Goal: Task Accomplishment & Management: Complete application form

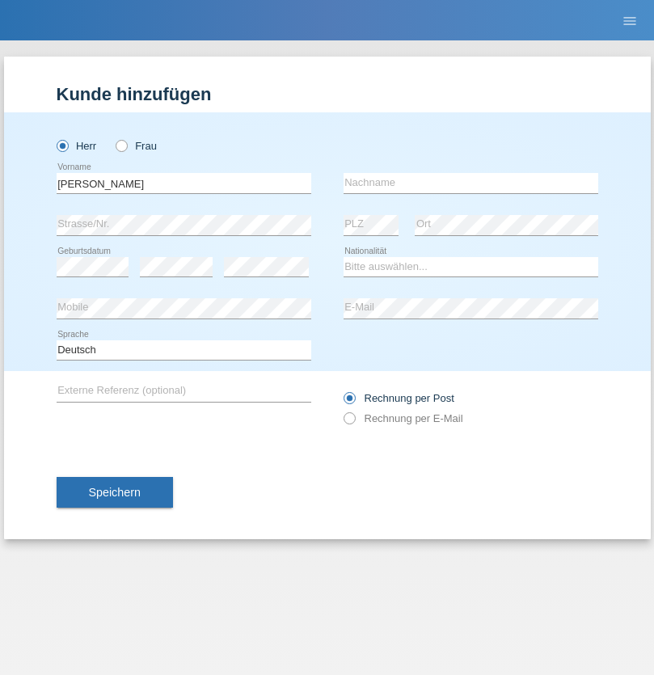
type input "David"
click at [471, 183] on input "text" at bounding box center [471, 183] width 255 height 20
type input "Senn"
select select "CH"
select select "en"
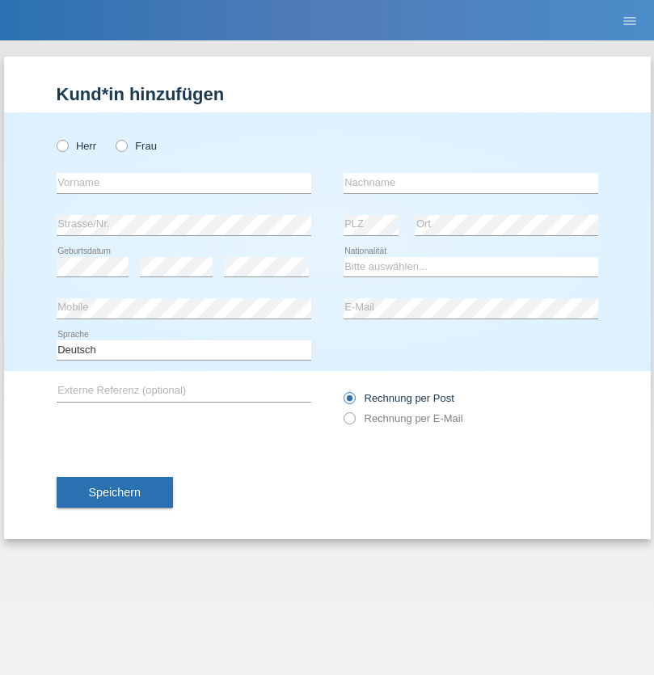
radio input "true"
click at [184, 183] on input "text" at bounding box center [184, 183] width 255 height 20
type input "Zsolt"
click at [471, 183] on input "text" at bounding box center [471, 183] width 255 height 20
type input "Kappelmayer"
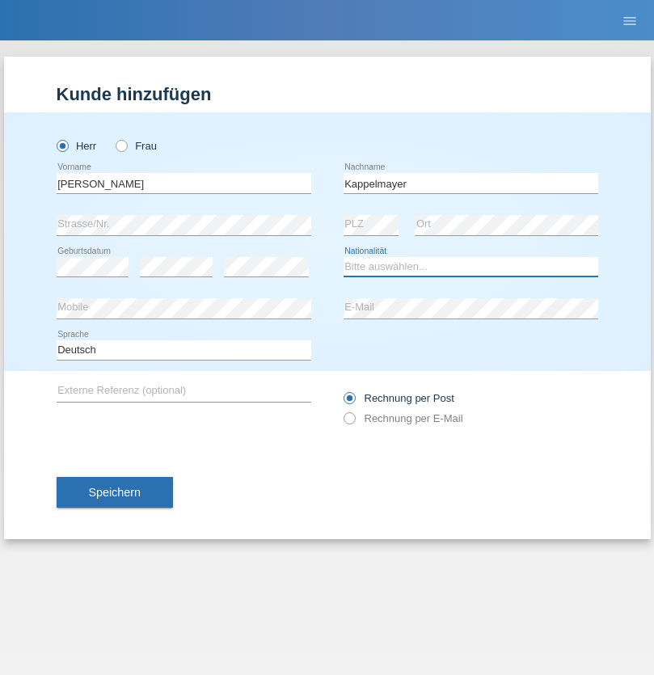
select select "MG"
select select "C"
select select "21"
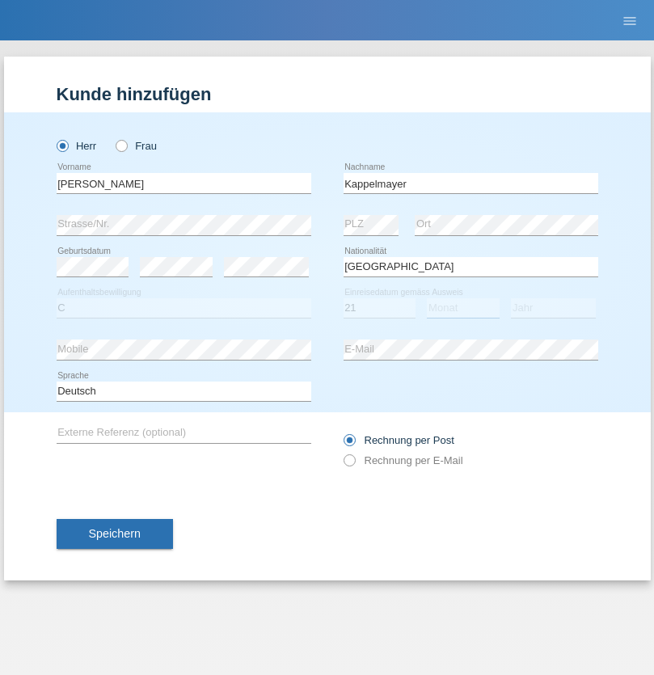
select select "08"
select select "1990"
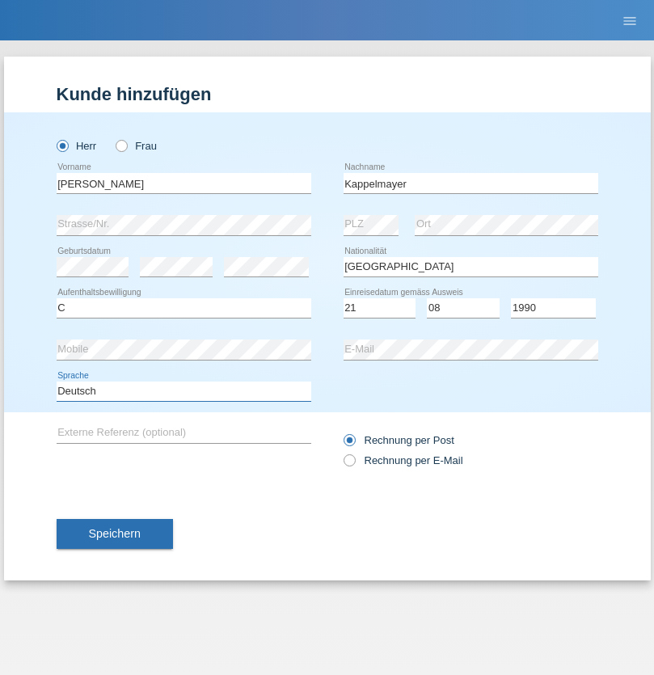
select select "en"
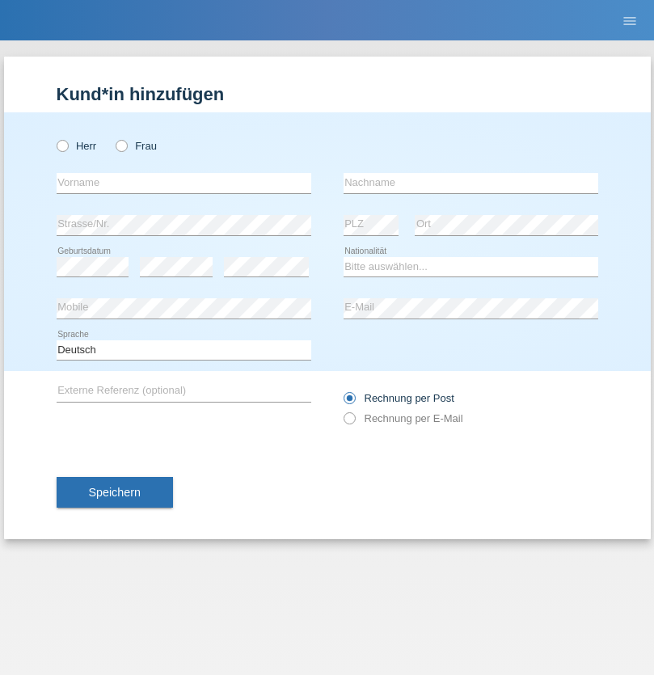
radio input "true"
click at [184, 183] on input "text" at bounding box center [184, 183] width 255 height 20
type input "Brigitta"
click at [471, 183] on input "text" at bounding box center [471, 183] width 255 height 20
type input "Gligor"
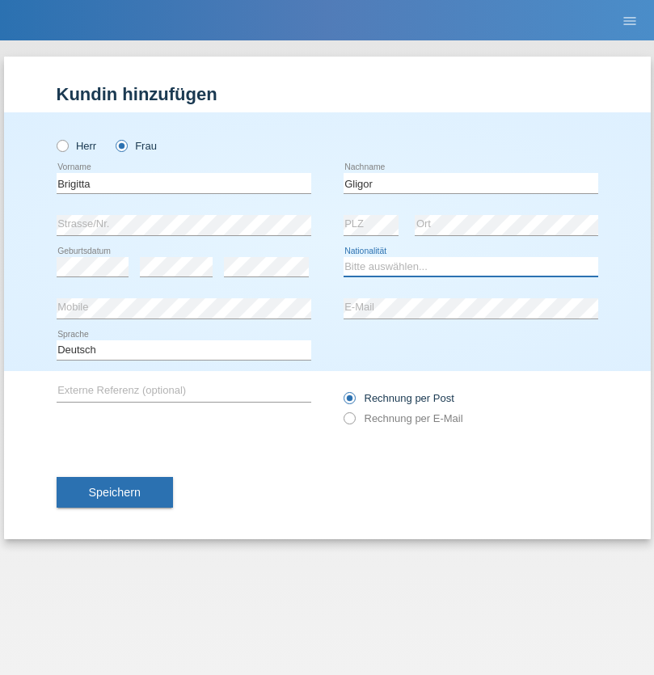
select select "HU"
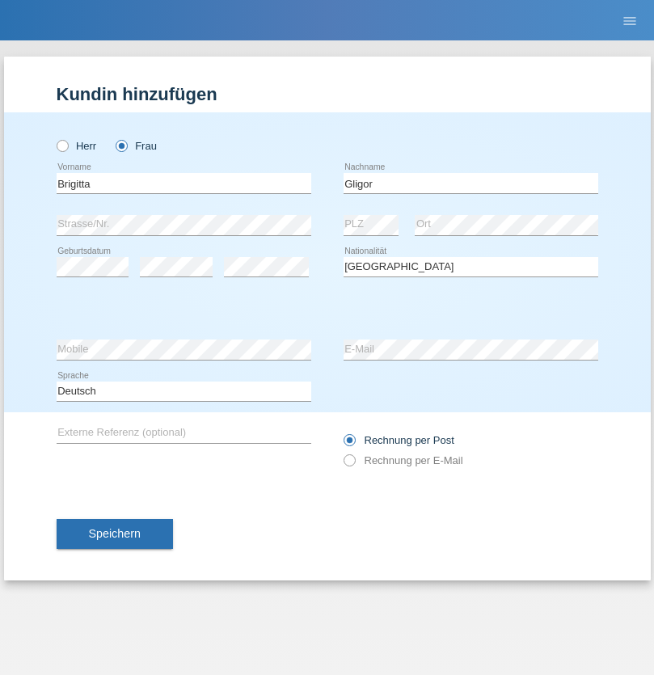
select select "C"
select select "20"
select select "06"
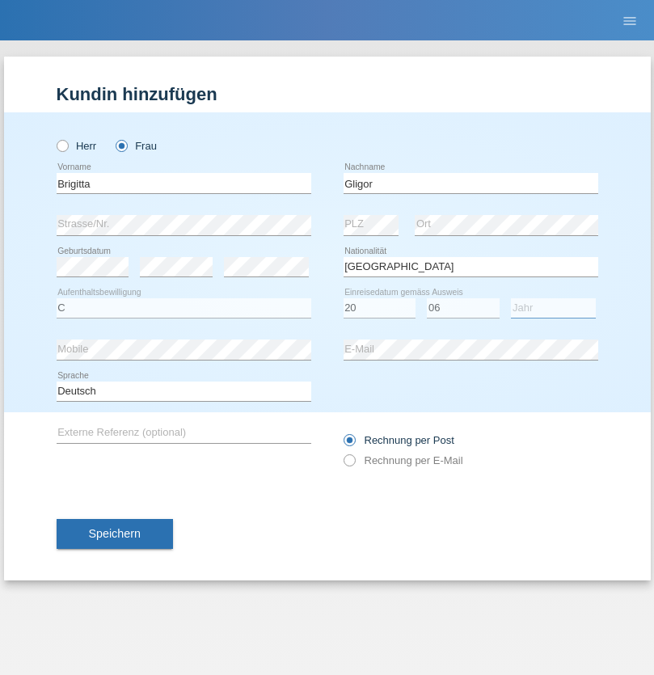
select select "2011"
select select "en"
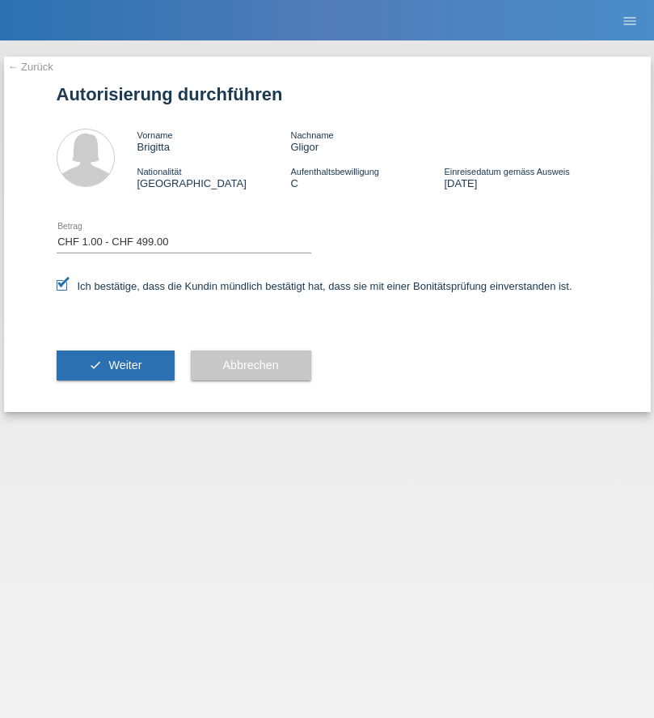
select select "1"
click at [115, 365] on span "Weiter" at bounding box center [124, 364] width 33 height 13
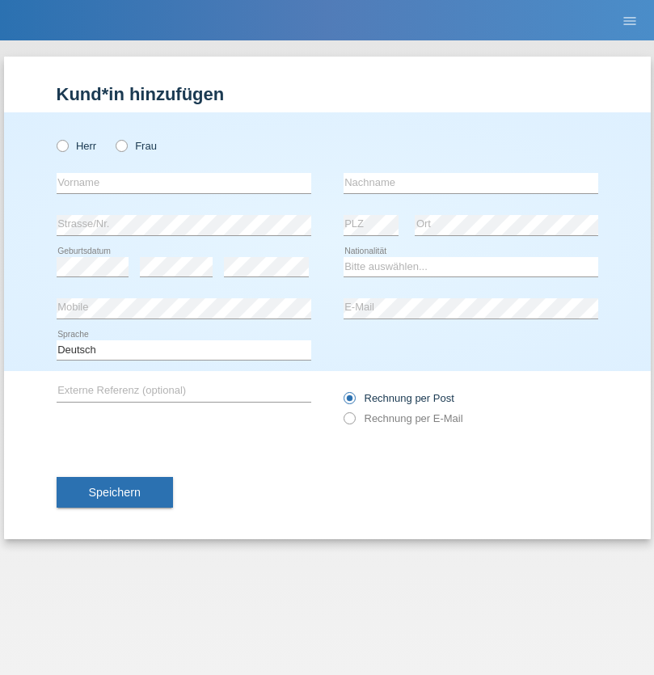
radio input "true"
click at [184, 183] on input "text" at bounding box center [184, 183] width 255 height 20
type input "Eusebiu"
click at [471, 183] on input "text" at bounding box center [471, 183] width 255 height 20
type input "Luchian"
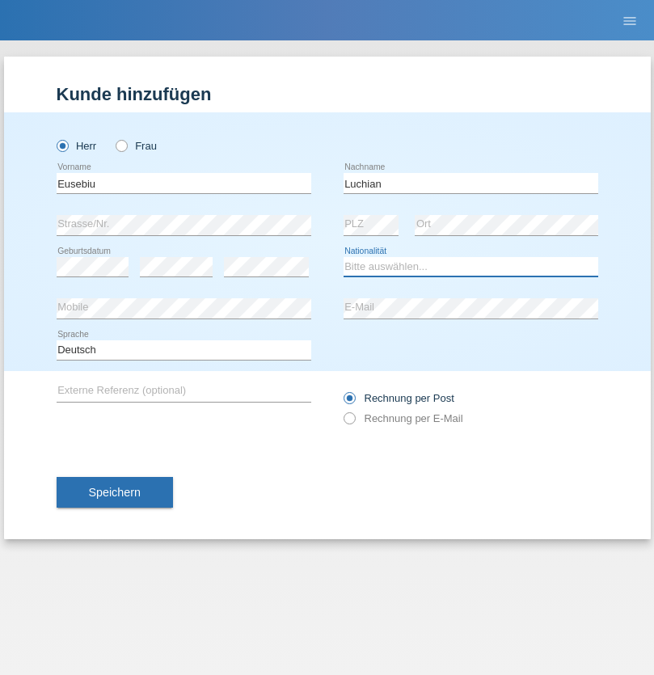
select select "RO"
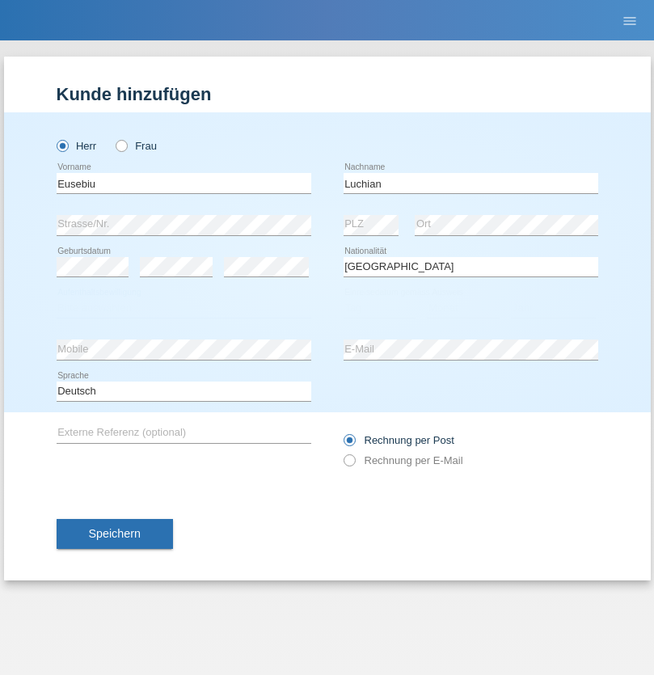
select select "C"
select select "11"
select select "2012"
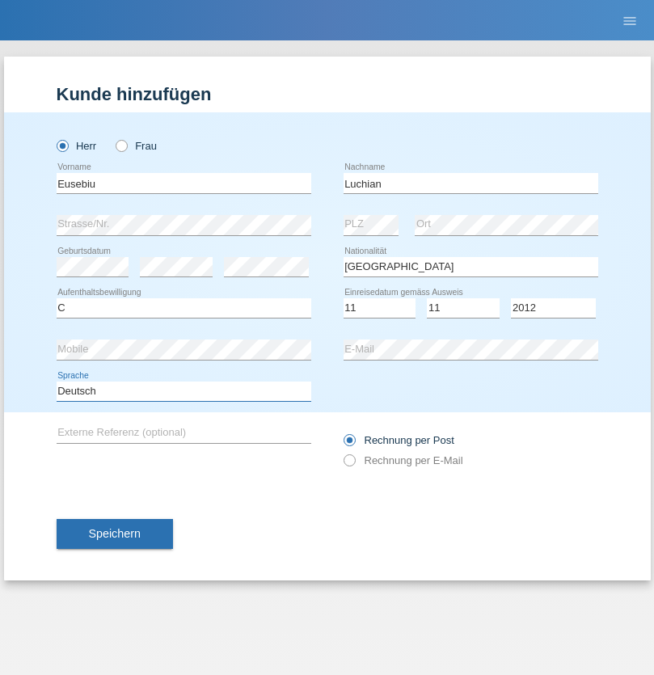
select select "en"
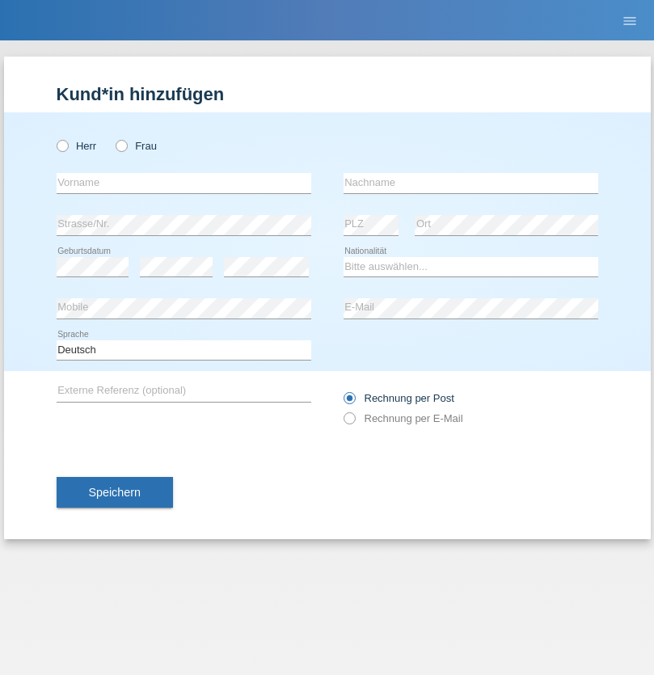
radio input "true"
select select "DE"
select select "C"
select select "07"
select select "11"
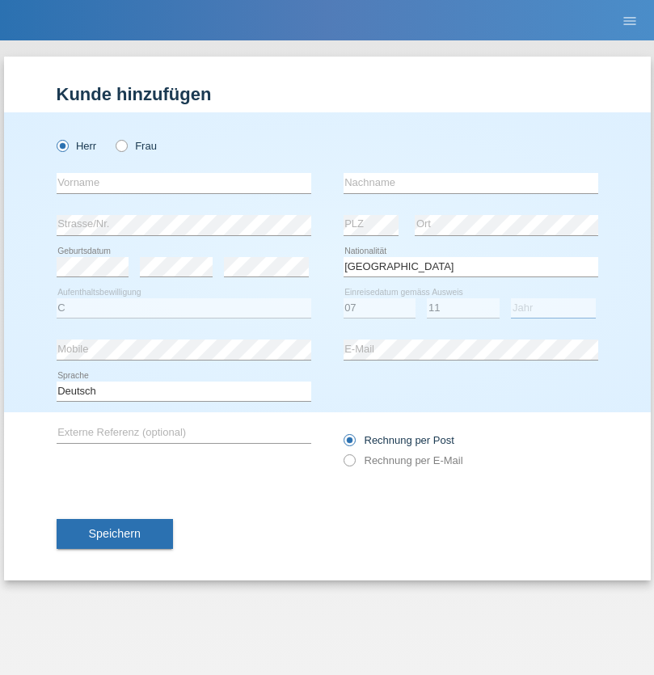
select select "1972"
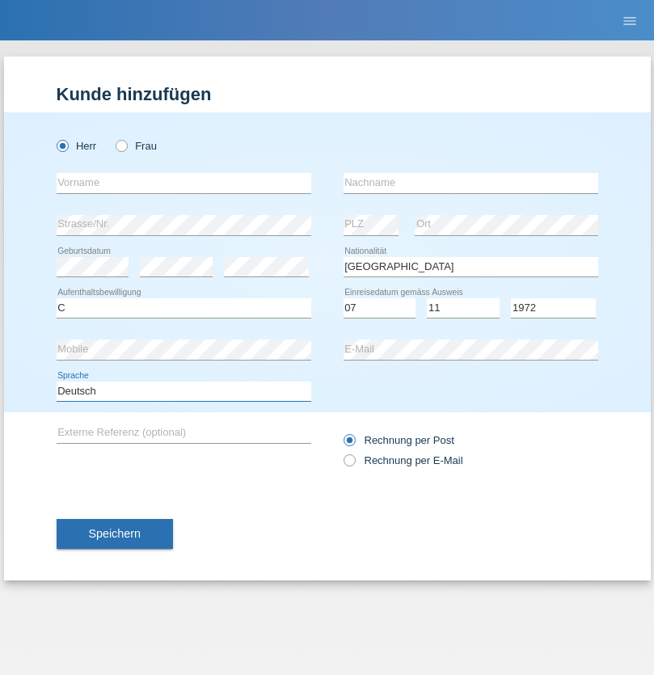
select select "en"
